Goal: Find specific page/section: Find specific page/section

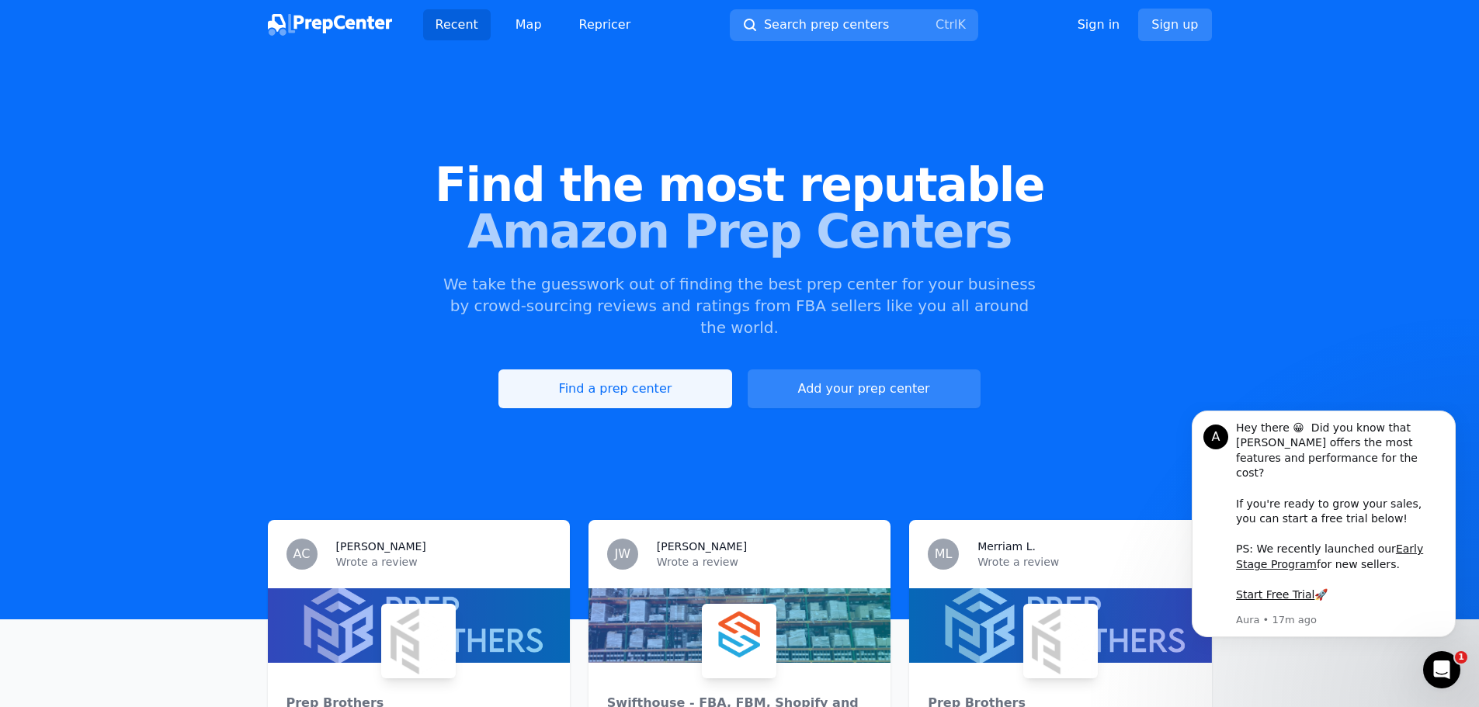
click at [600, 370] on link "Find a prep center" at bounding box center [615, 389] width 233 height 39
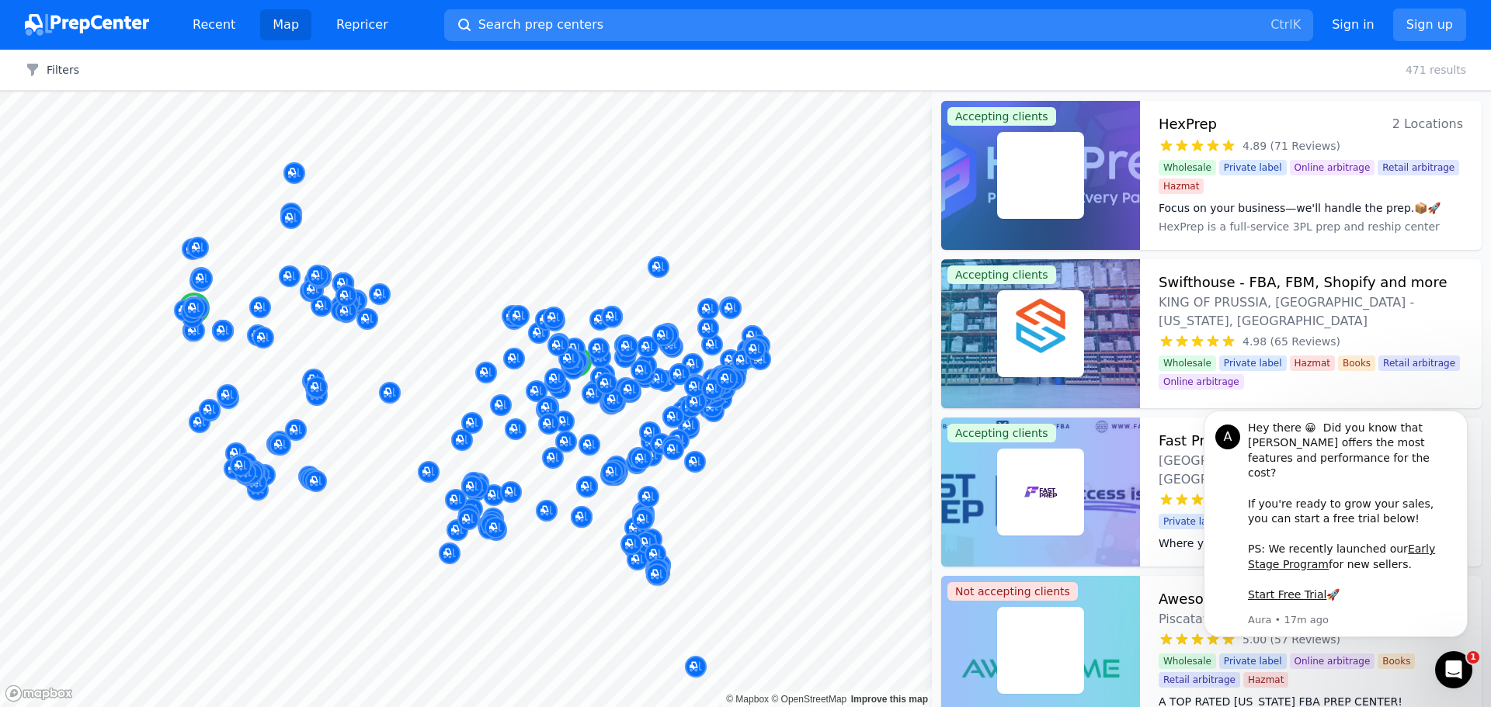
click at [1216, 150] on icon at bounding box center [1214, 145] width 12 height 11
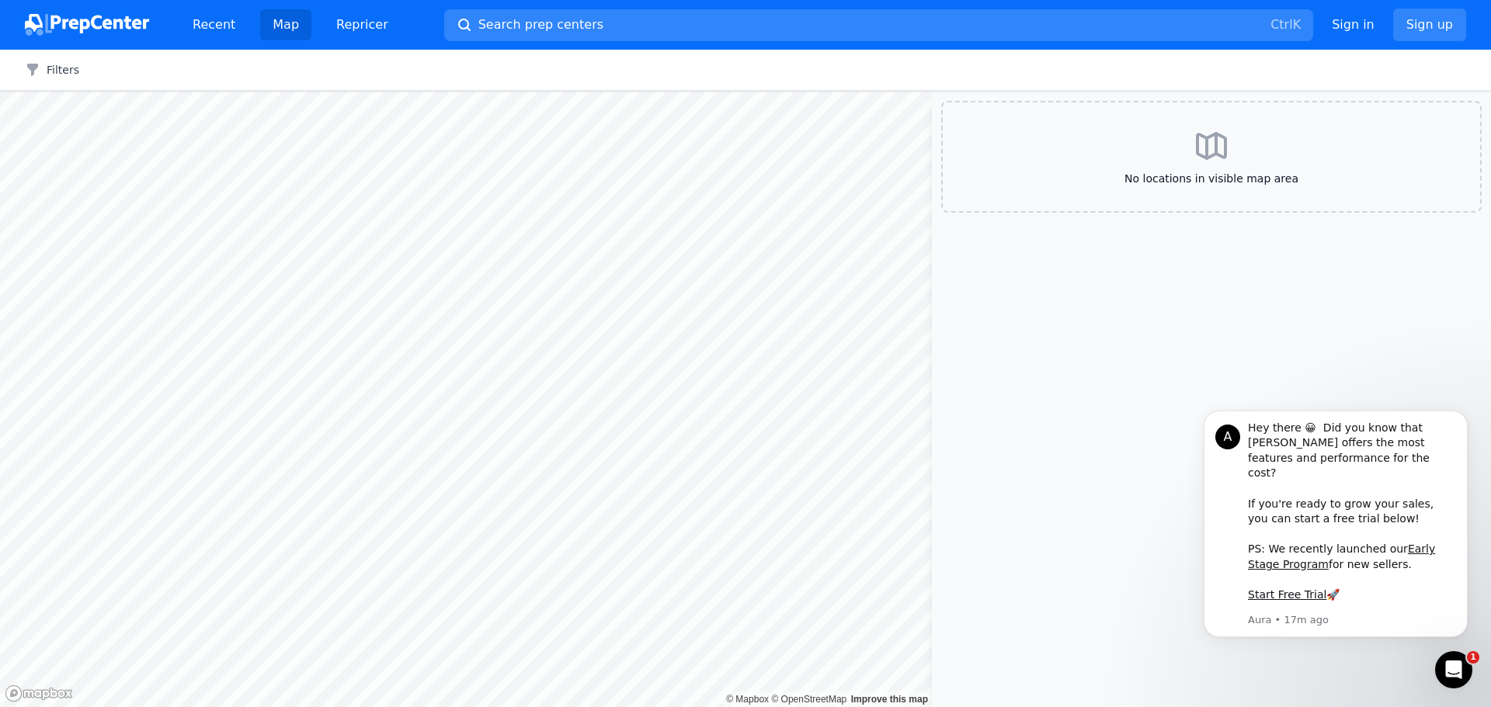
click at [376, 92] on div at bounding box center [466, 92] width 932 height 0
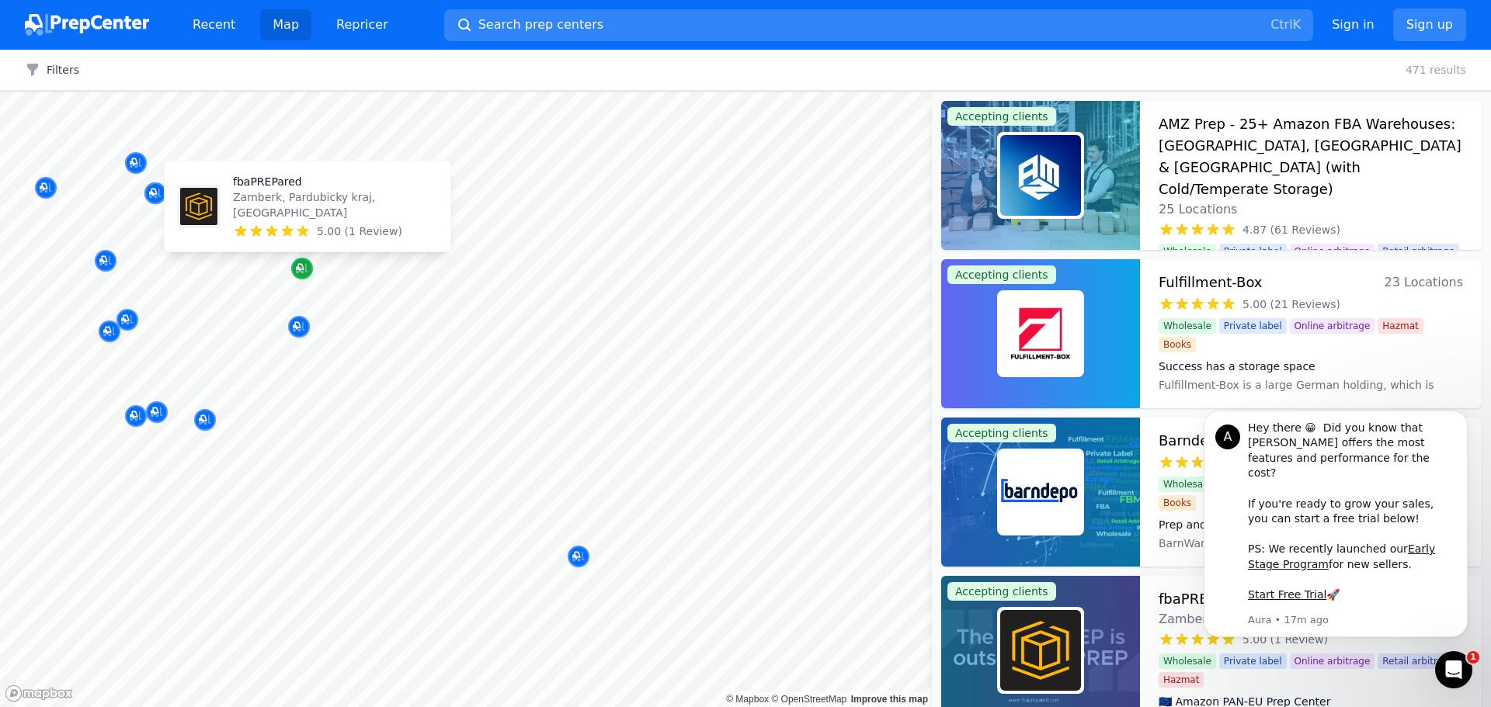
click at [305, 266] on icon "Map marker" at bounding box center [302, 269] width 12 height 10
click at [303, 268] on icon "Map marker" at bounding box center [300, 268] width 8 height 8
click at [284, 211] on p "Zamberk, Pardubicky kraj, [GEOGRAPHIC_DATA]" at bounding box center [330, 201] width 205 height 31
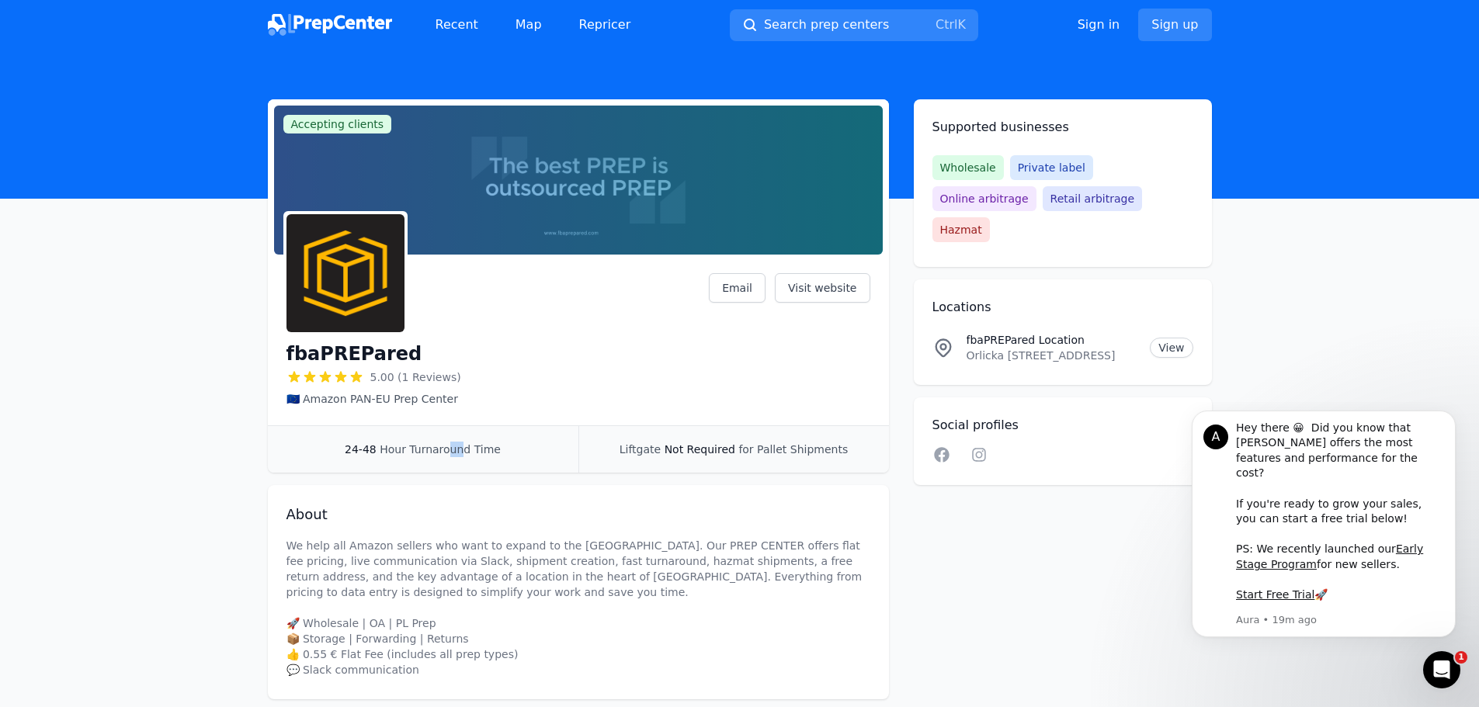
drag, startPoint x: 451, startPoint y: 447, endPoint x: 464, endPoint y: 444, distance: 12.8
click at [464, 444] on span "Hour Turnaround Time" at bounding box center [440, 449] width 121 height 12
click at [475, 448] on span "Hour Turnaround Time" at bounding box center [440, 449] width 121 height 12
drag, startPoint x: 427, startPoint y: 451, endPoint x: 514, endPoint y: 454, distance: 87.0
click at [442, 450] on span "Hour Turnaround Time" at bounding box center [440, 449] width 121 height 12
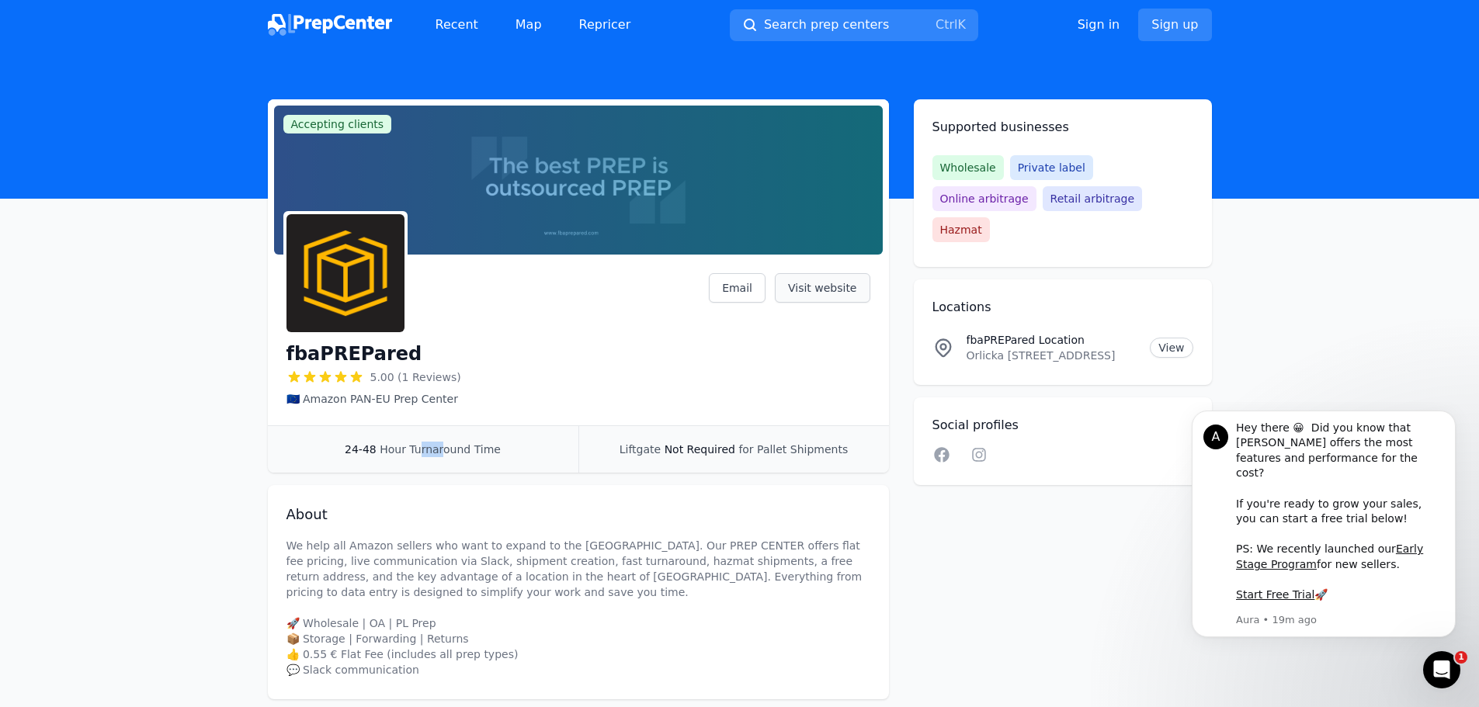
click at [836, 287] on link "Visit website" at bounding box center [823, 288] width 96 height 30
